Goal: Navigation & Orientation: Find specific page/section

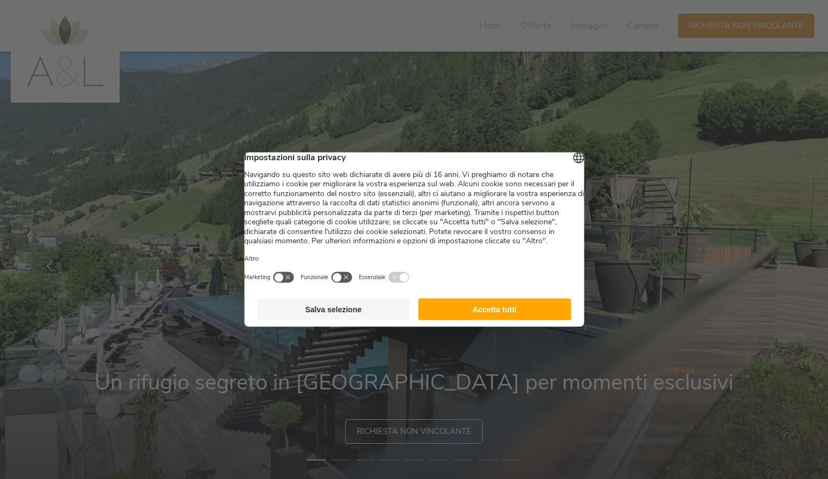
click at [469, 316] on button "Accetta tutti" at bounding box center [495, 310] width 153 height 22
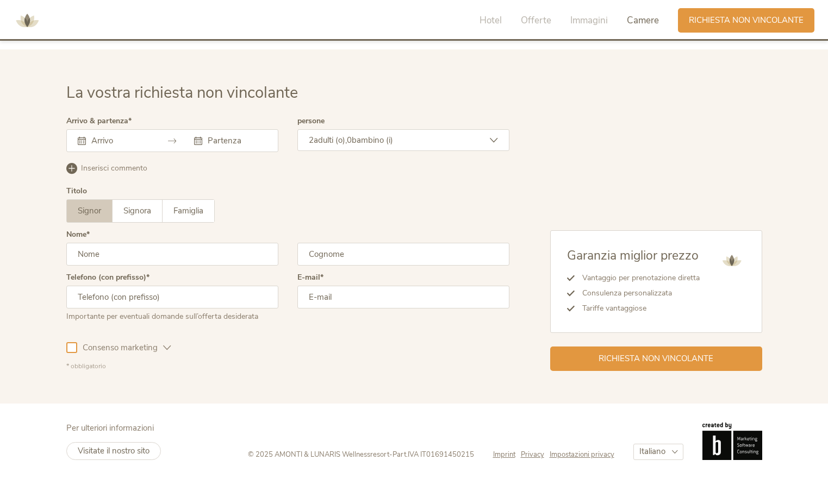
scroll to position [3688, 0]
click at [78, 446] on span "Visitate il nostro sito" at bounding box center [114, 451] width 72 height 11
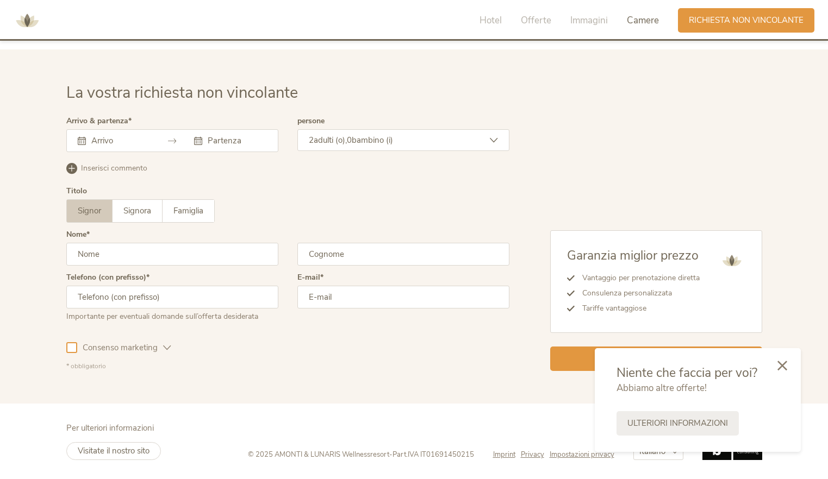
click at [777, 361] on icon at bounding box center [782, 366] width 10 height 10
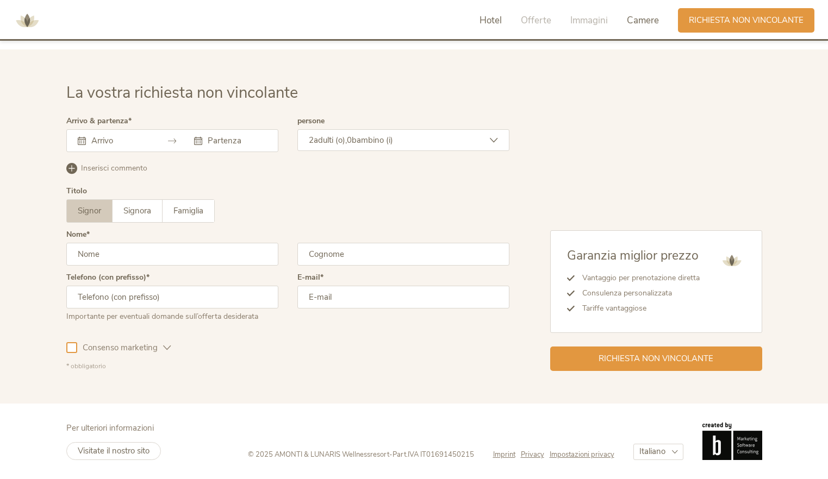
click at [479, 27] on span "Hotel" at bounding box center [490, 20] width 22 height 13
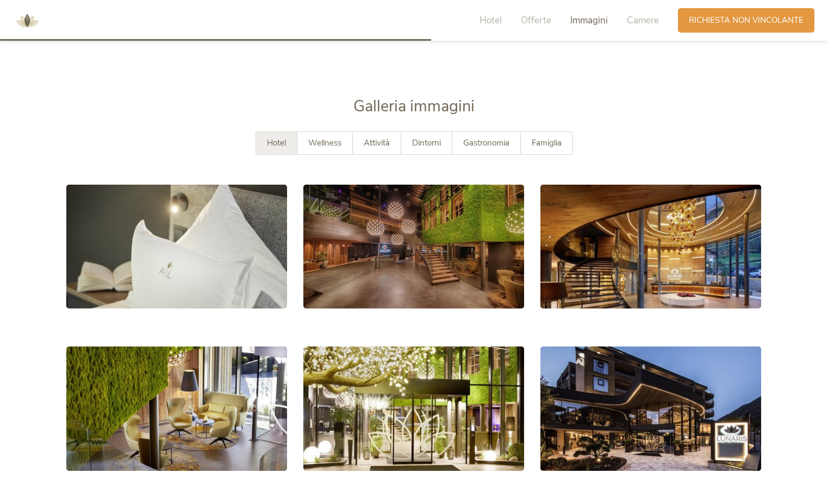
scroll to position [1932, 0]
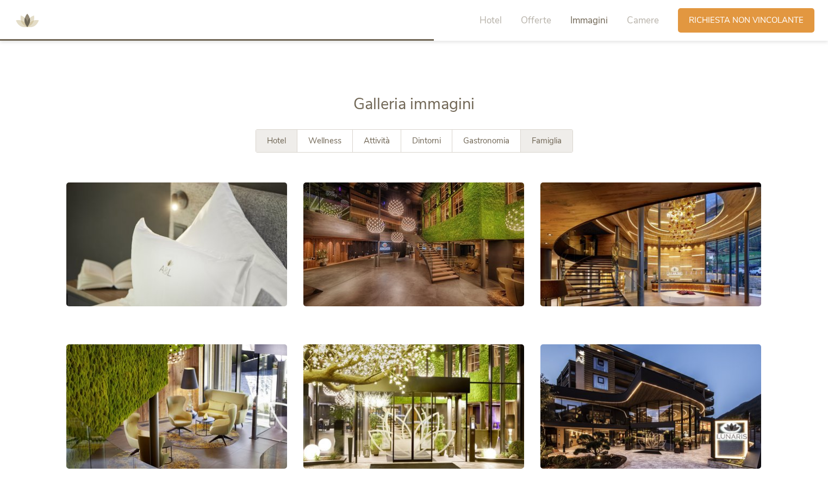
click at [559, 146] on span "Famiglia" at bounding box center [547, 140] width 30 height 11
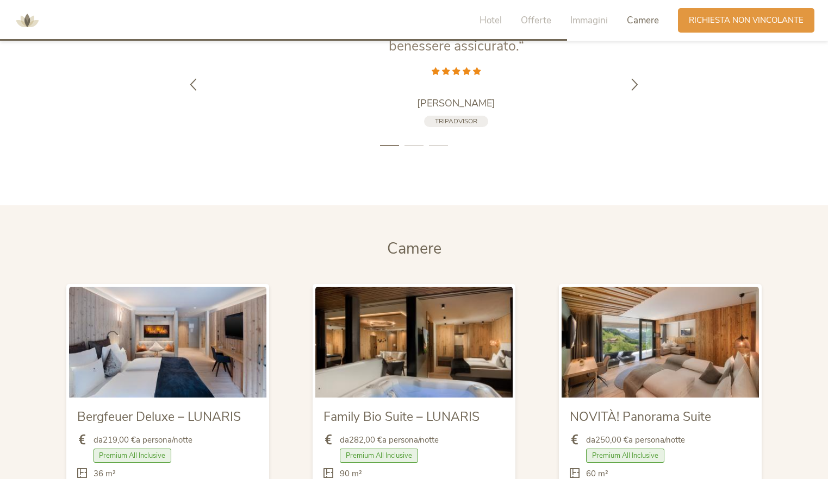
scroll to position [2552, 0]
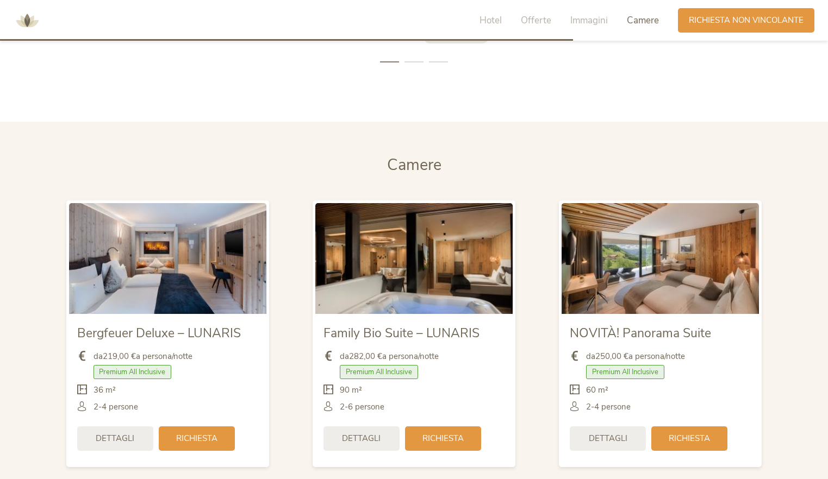
click at [641, 6] on icon at bounding box center [634, -1] width 13 height 13
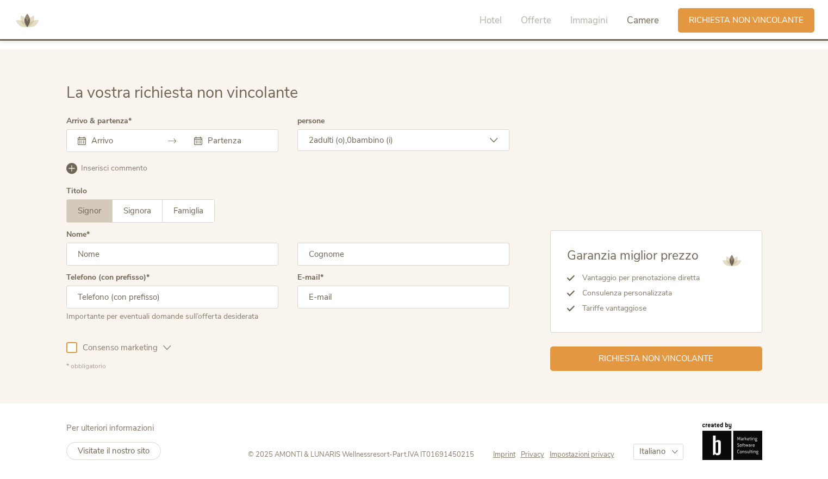
scroll to position [3669, 0]
click at [515, 451] on span "Imprint" at bounding box center [504, 455] width 22 height 10
click at [544, 450] on span "Privacy" at bounding box center [532, 455] width 23 height 10
click at [595, 454] on span "Impostazioni privacy" at bounding box center [582, 455] width 65 height 10
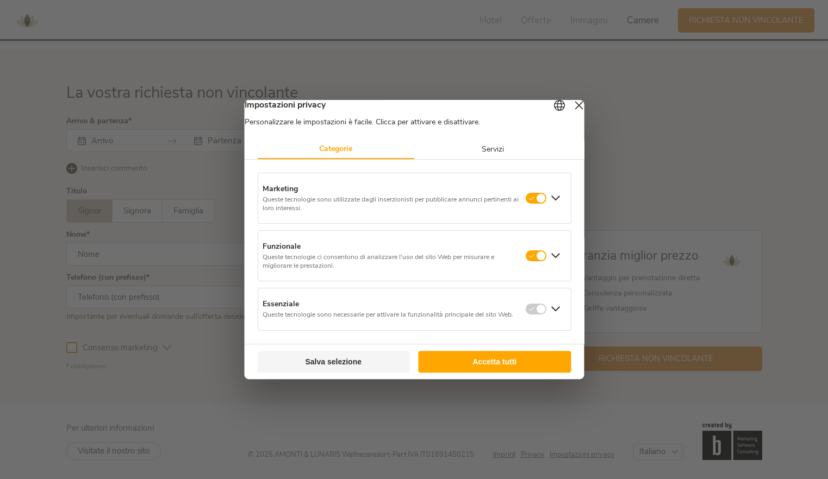
click at [479, 363] on button "Accetta tutti" at bounding box center [495, 362] width 153 height 22
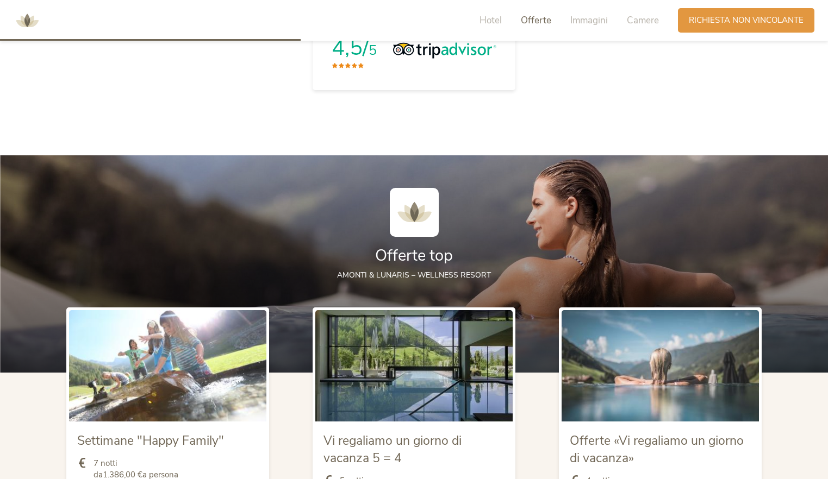
scroll to position [97, 0]
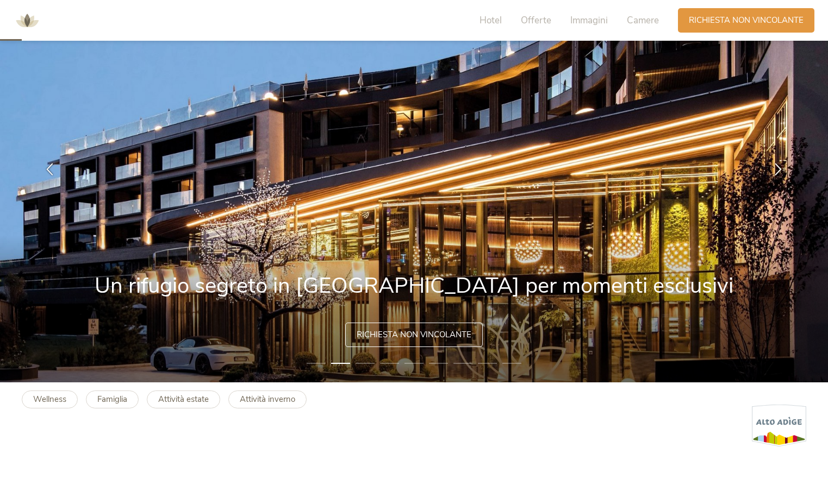
click at [30, 27] on img at bounding box center [27, 20] width 33 height 33
